Goal: Information Seeking & Learning: Learn about a topic

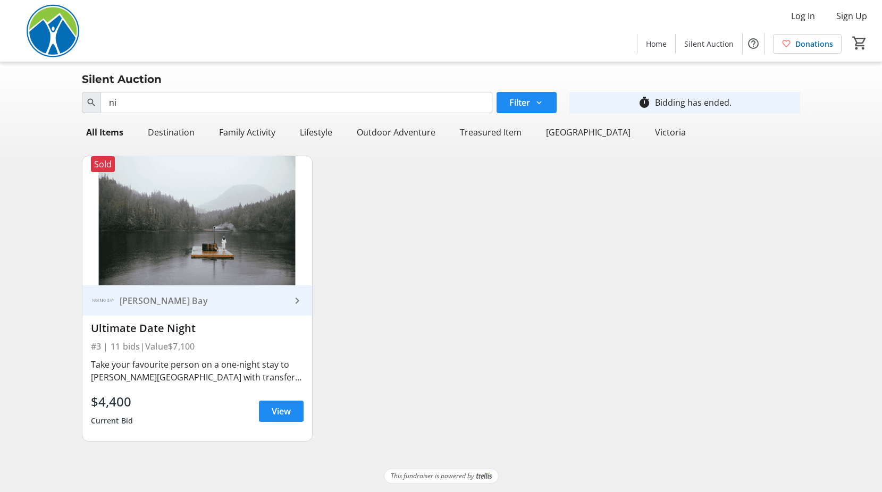
type input "n"
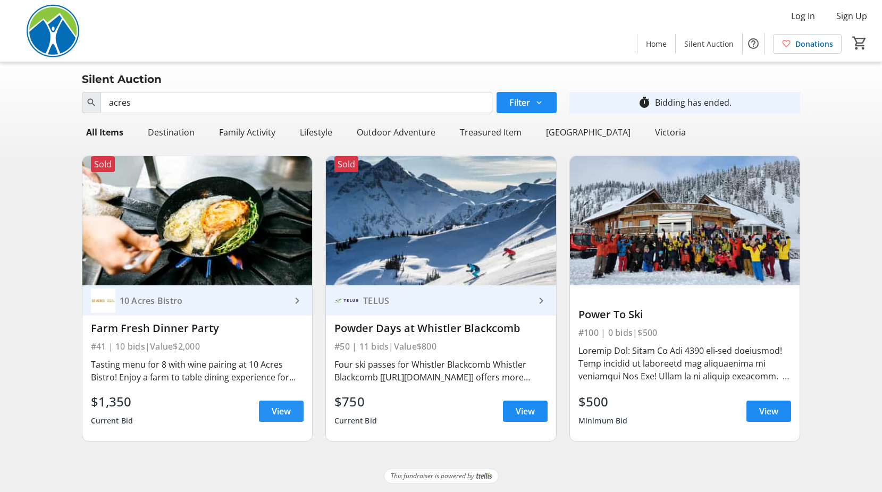
type input "acres"
click at [282, 410] on span "View" at bounding box center [281, 411] width 19 height 13
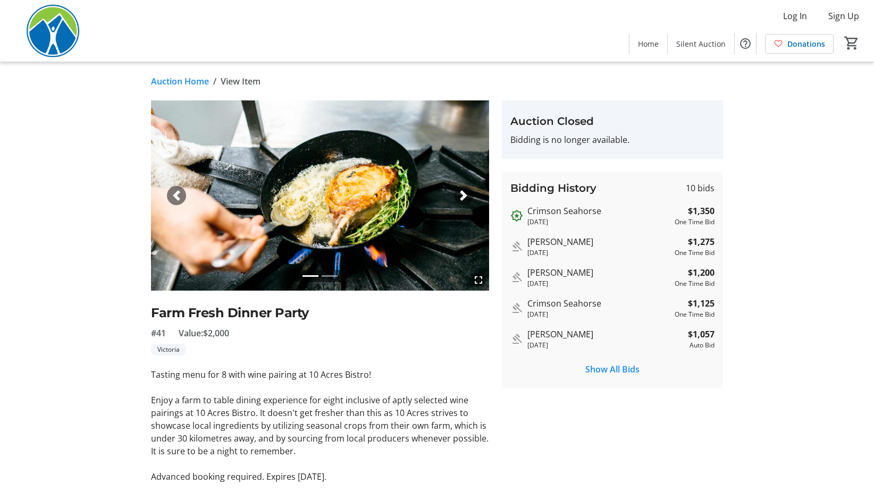
click at [462, 195] on span "button" at bounding box center [463, 195] width 11 height 11
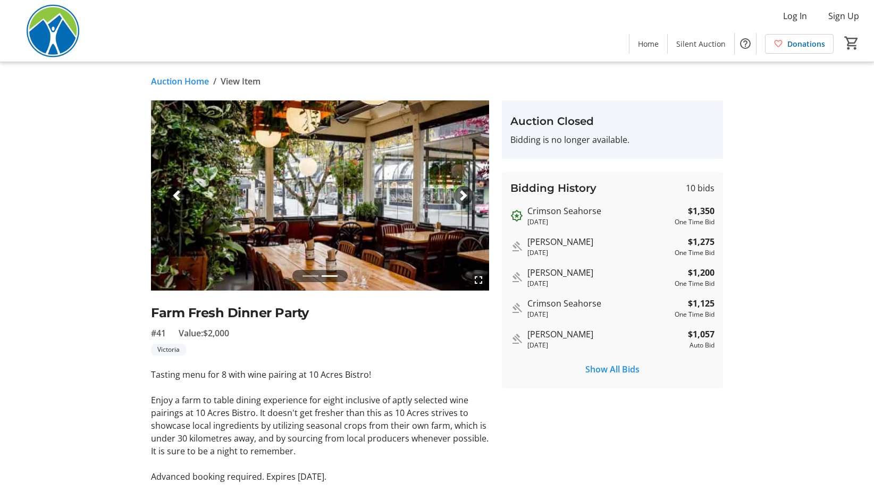
click at [462, 195] on span "button" at bounding box center [463, 195] width 11 height 11
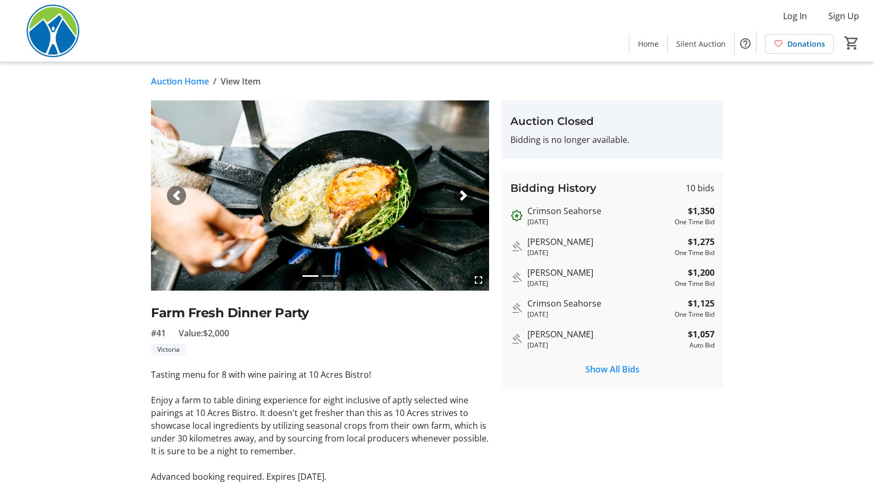
click at [462, 195] on span "button" at bounding box center [463, 195] width 11 height 11
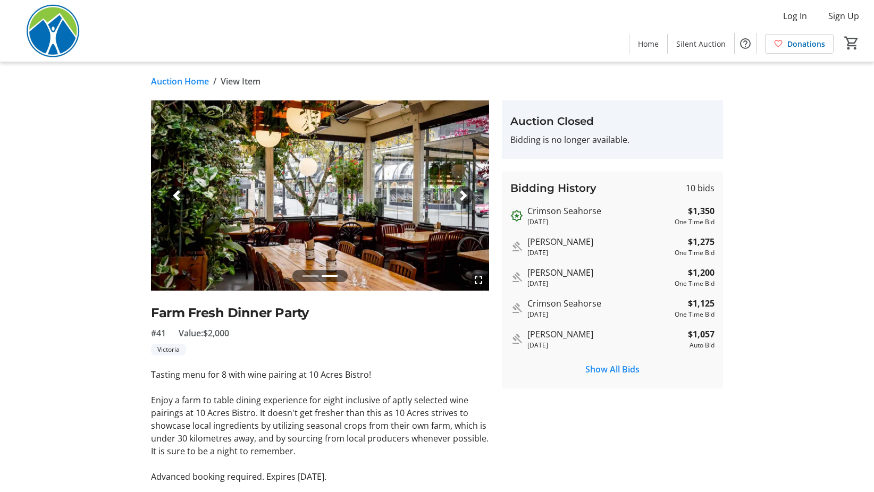
click at [311, 199] on img at bounding box center [320, 195] width 338 height 190
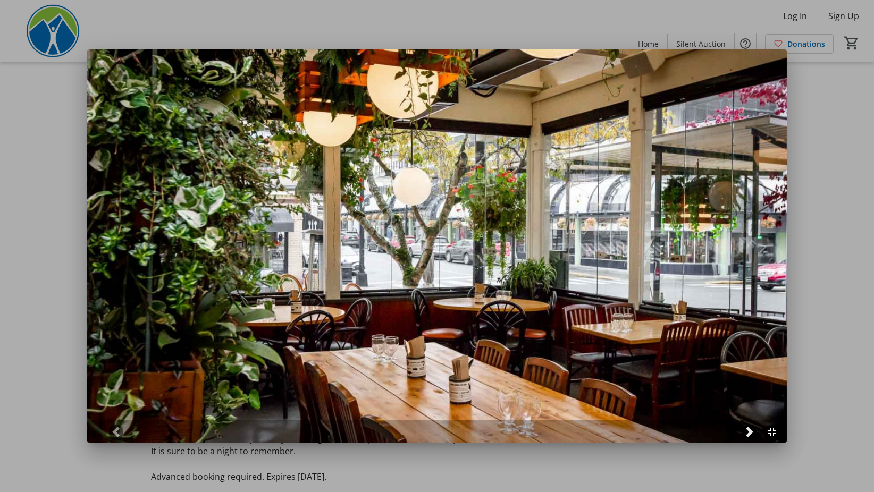
click at [752, 432] on span at bounding box center [749, 432] width 11 height 11
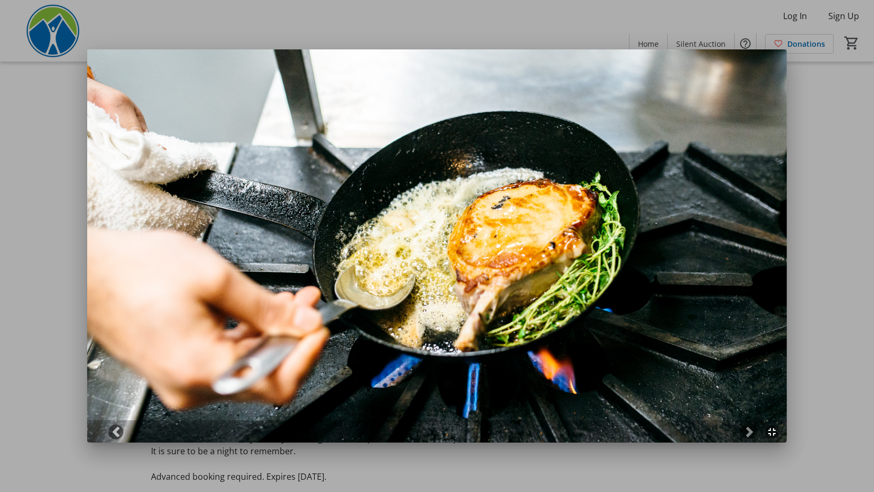
click at [827, 310] on div at bounding box center [437, 246] width 874 height 492
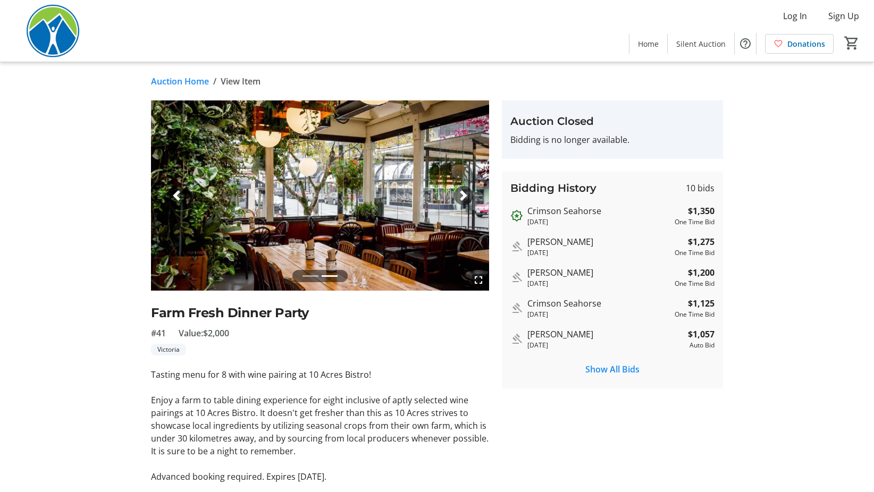
click at [181, 86] on link "Auction Home" at bounding box center [180, 81] width 58 height 13
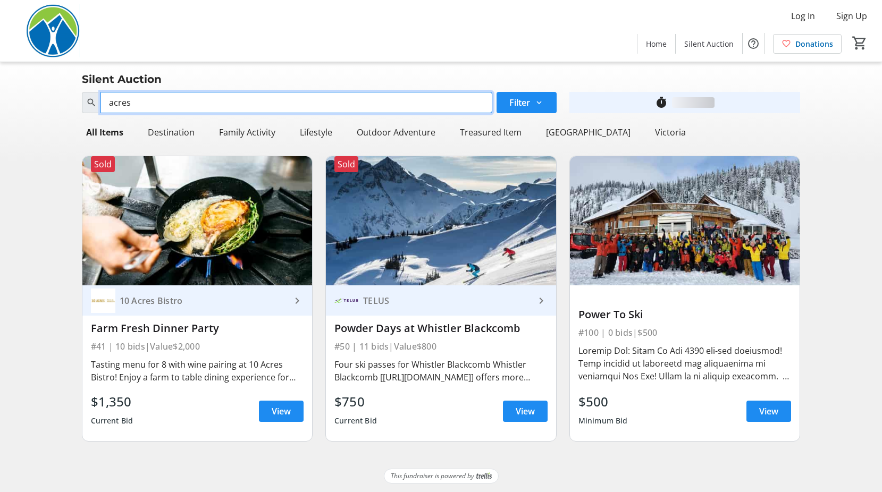
click at [198, 110] on input "acres" at bounding box center [296, 102] width 392 height 21
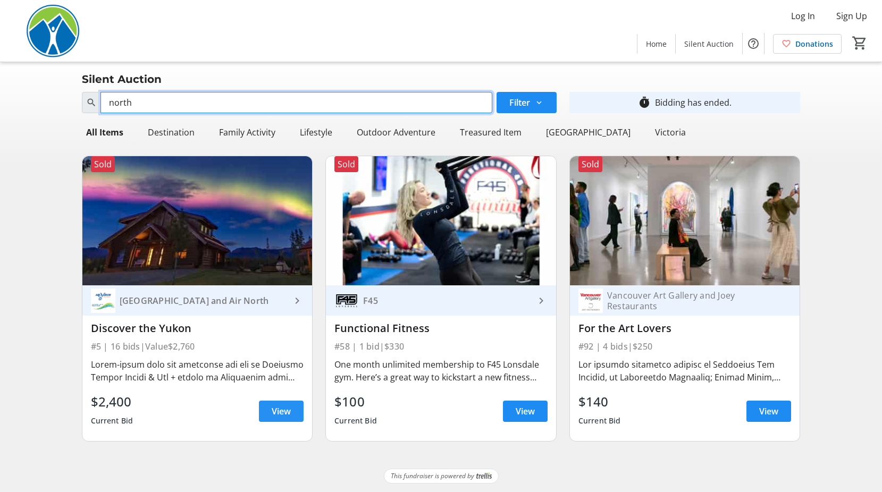
type input "north"
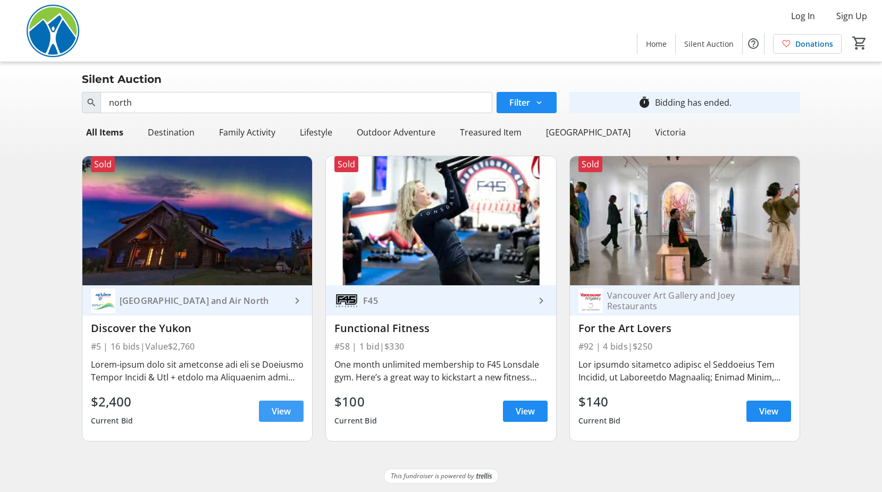
click at [288, 414] on span "View" at bounding box center [281, 411] width 19 height 13
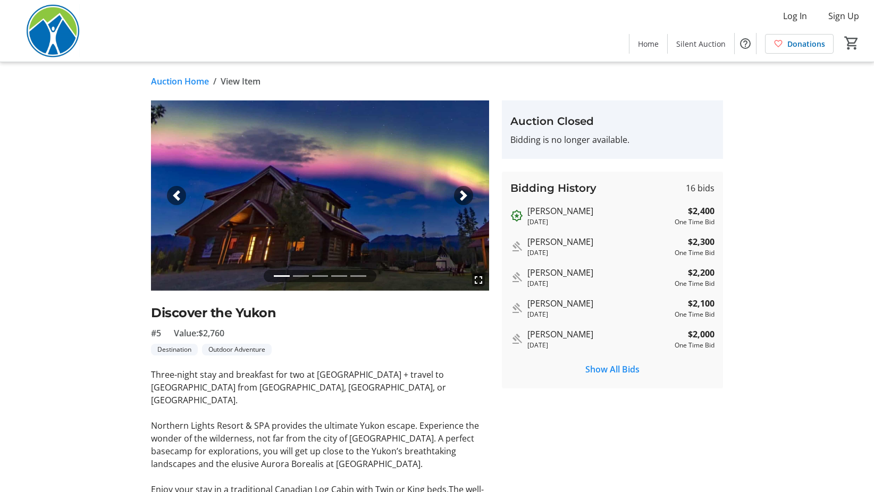
click at [465, 193] on span "button" at bounding box center [463, 195] width 11 height 11
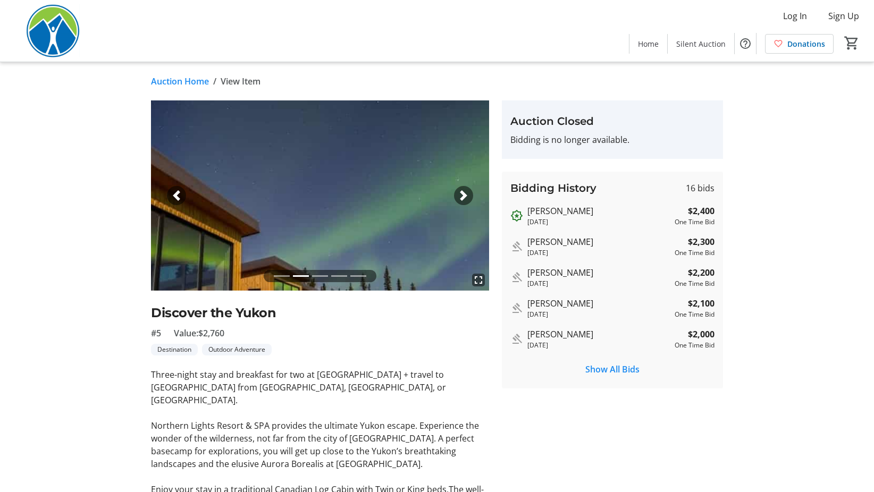
click at [465, 193] on span "button" at bounding box center [463, 195] width 11 height 11
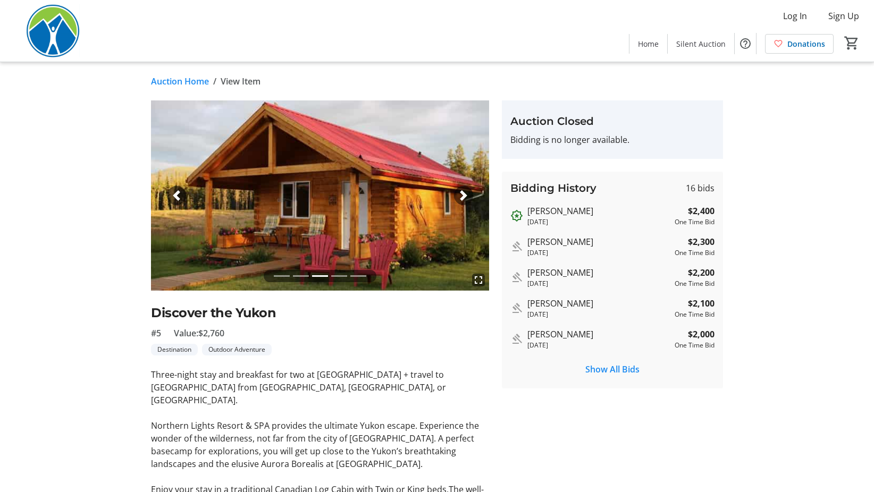
click at [465, 193] on span "button" at bounding box center [463, 195] width 11 height 11
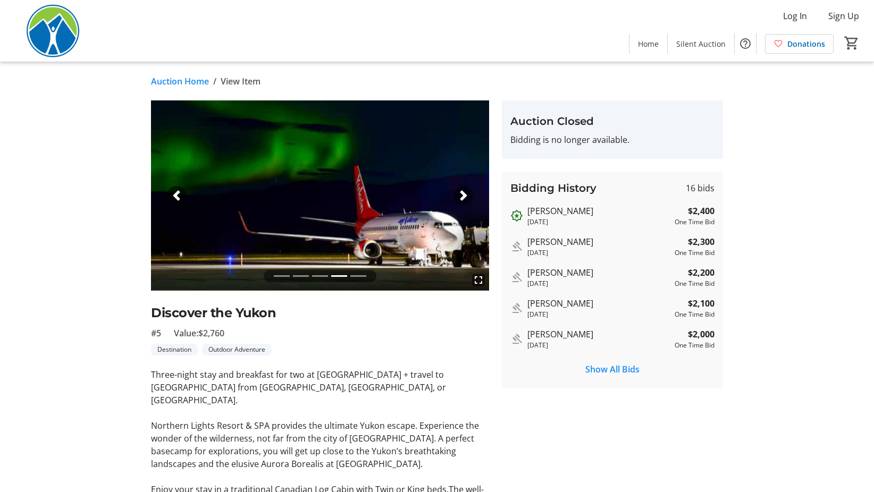
click at [465, 193] on span "button" at bounding box center [463, 195] width 11 height 11
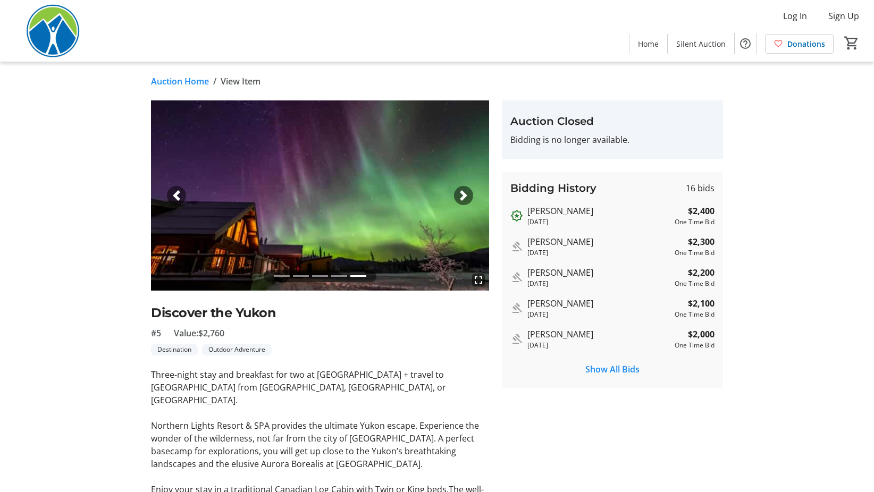
click at [174, 195] on span "button" at bounding box center [176, 195] width 11 height 11
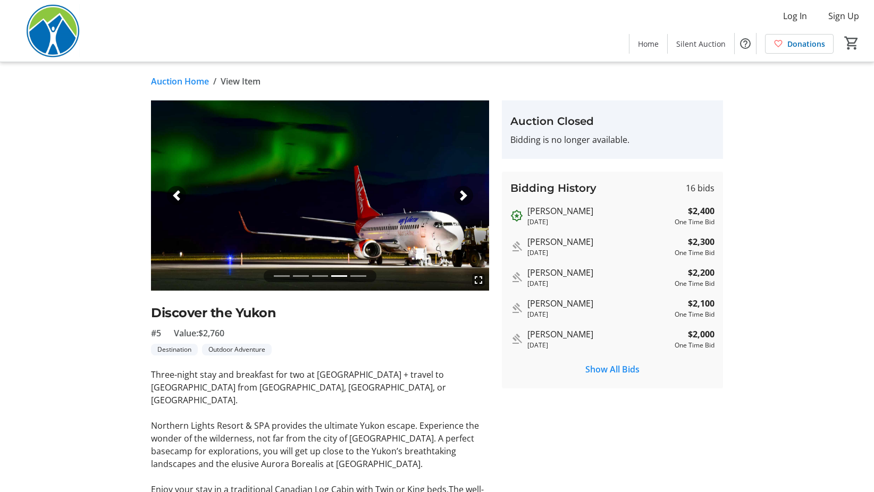
click at [325, 206] on img at bounding box center [320, 195] width 338 height 190
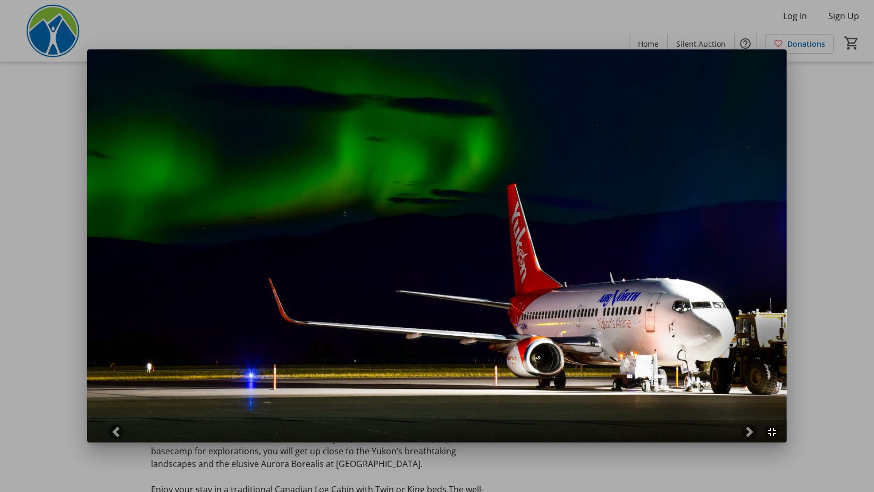
click at [836, 294] on div at bounding box center [437, 246] width 874 height 492
